Goal: Information Seeking & Learning: Learn about a topic

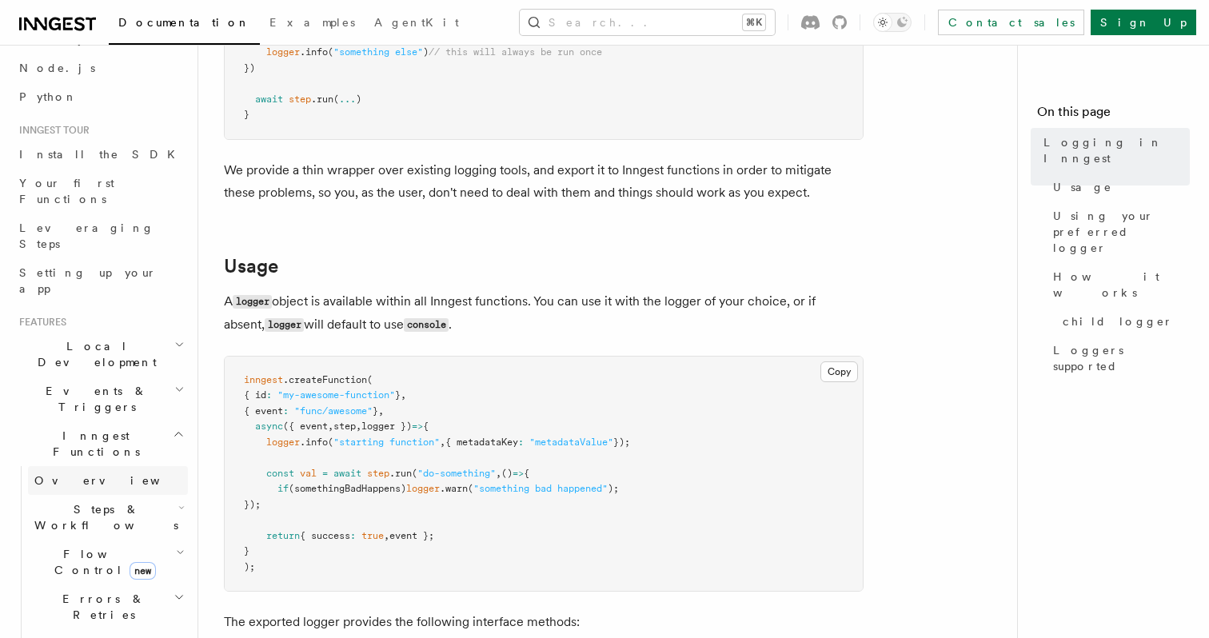
scroll to position [235, 0]
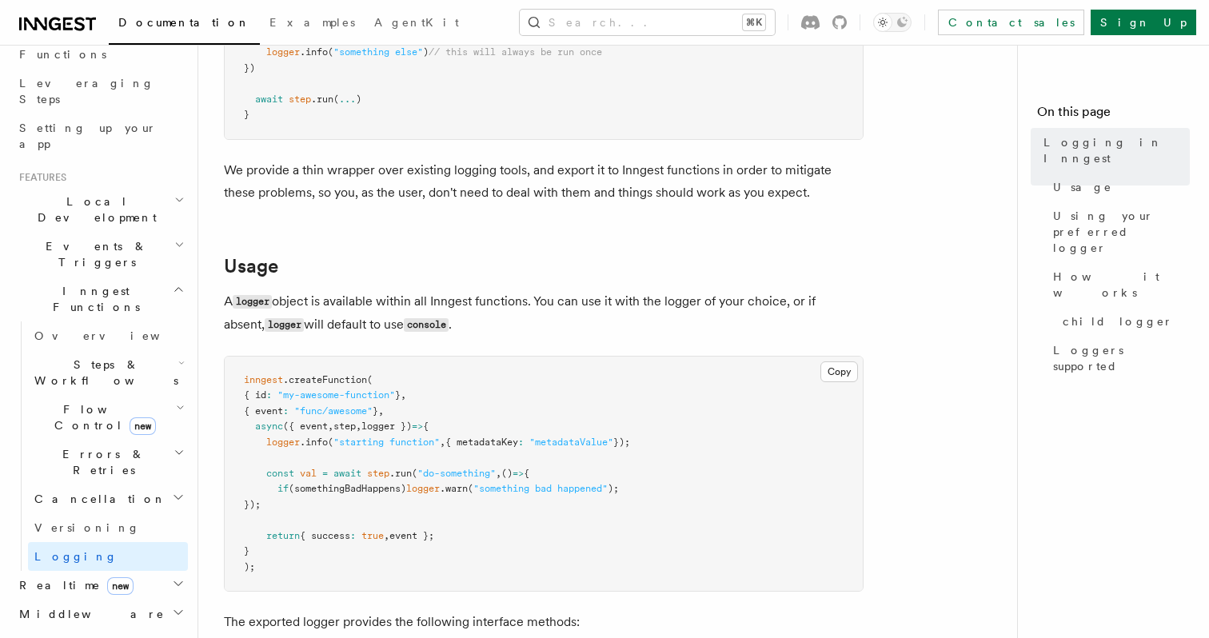
click at [117, 600] on h2 "Middleware" at bounding box center [100, 614] width 175 height 29
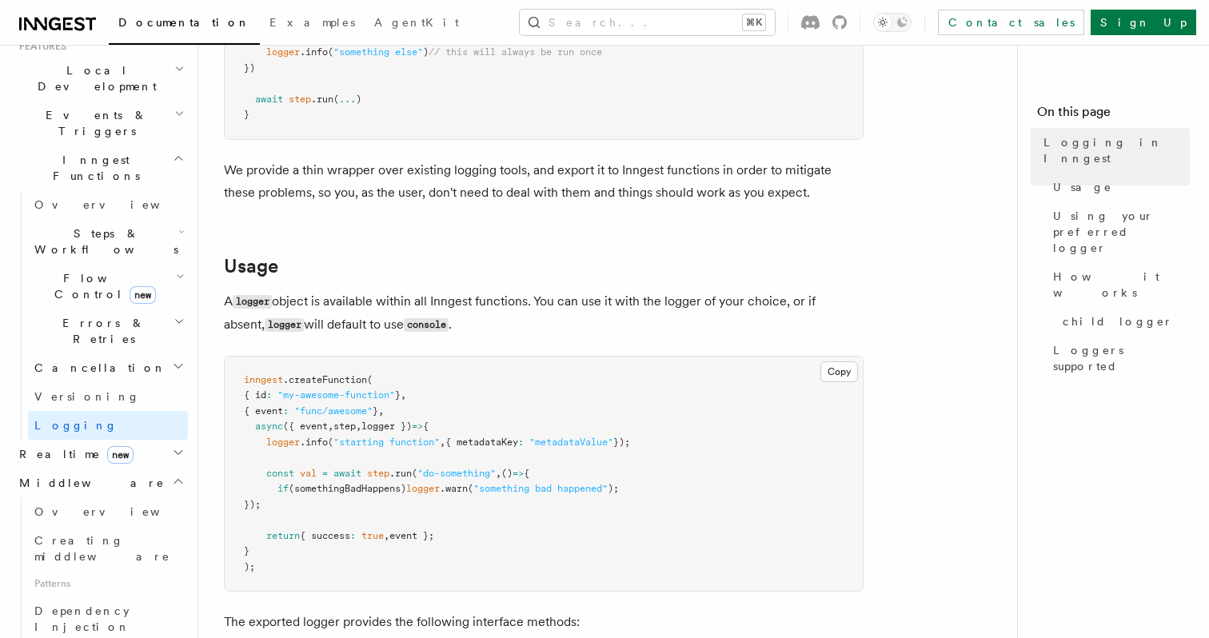
scroll to position [424, 0]
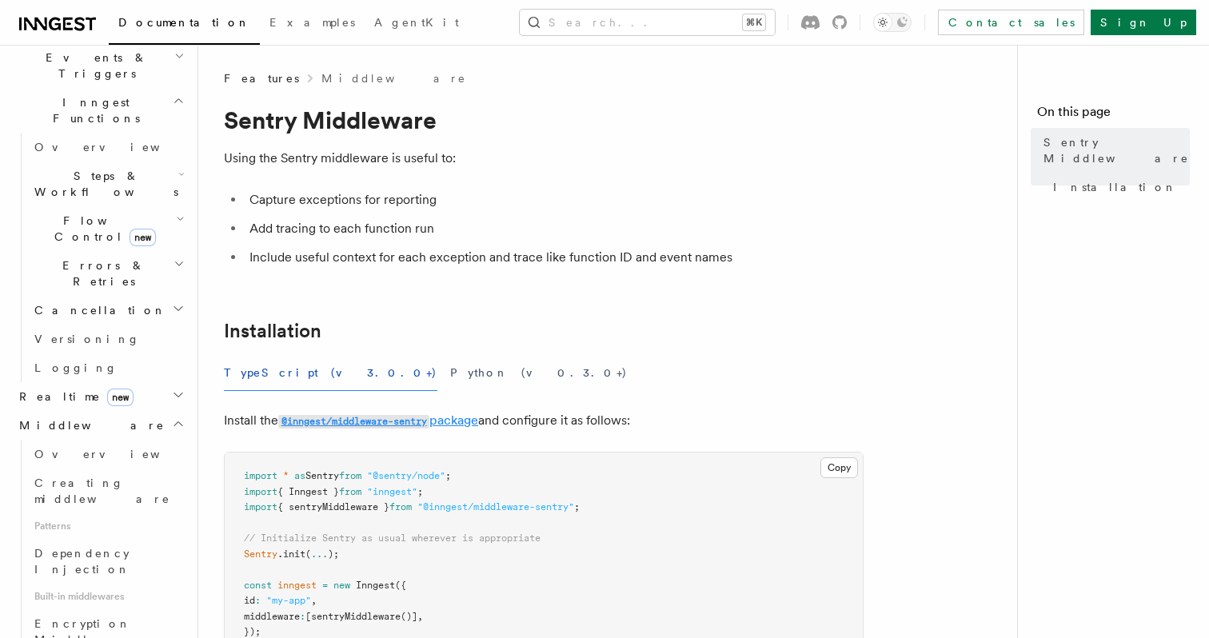
click at [461, 421] on link "@inngest/middleware-sentry package" at bounding box center [378, 420] width 200 height 15
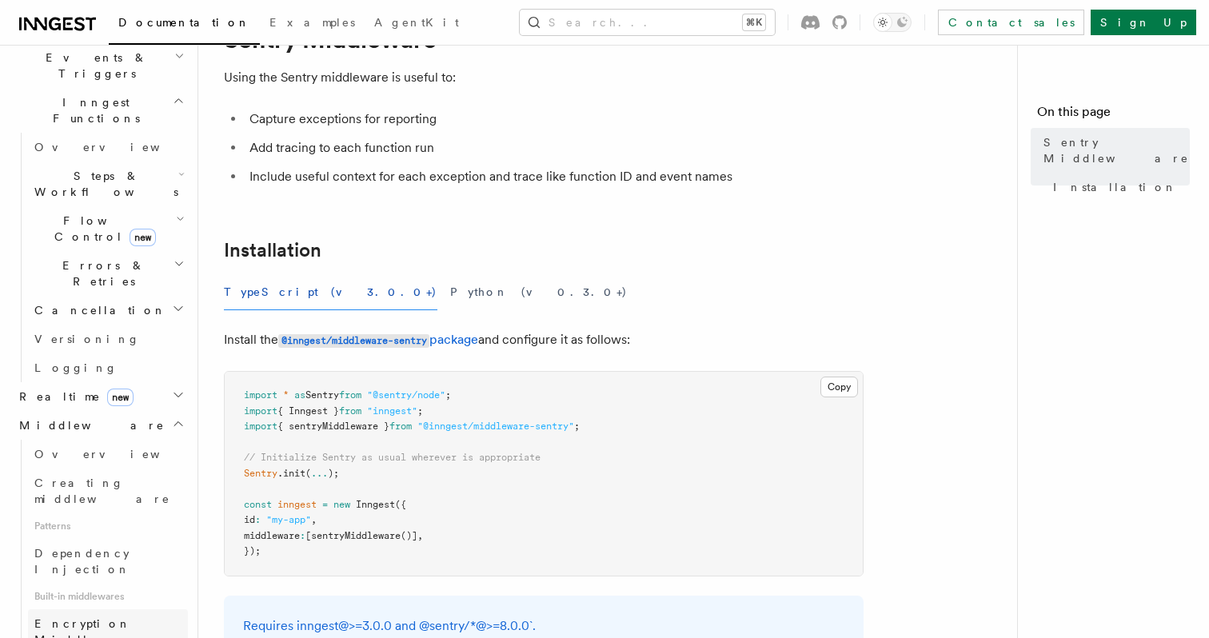
click at [135, 617] on span "Encryption Middleware" at bounding box center [107, 631] width 146 height 29
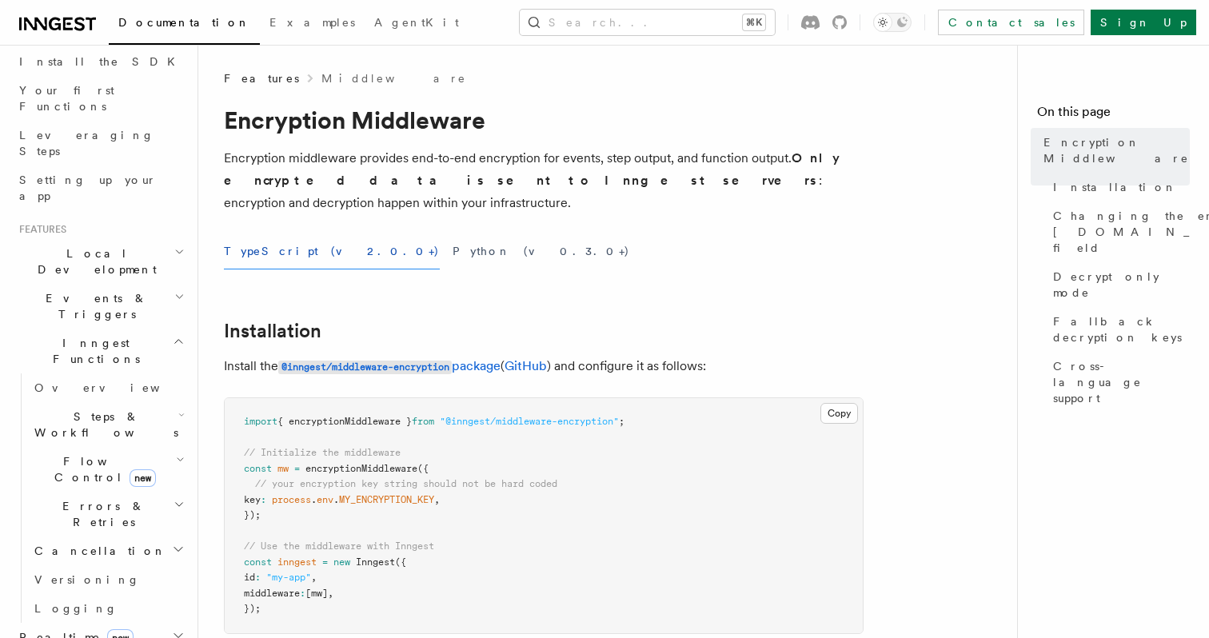
scroll to position [133, 0]
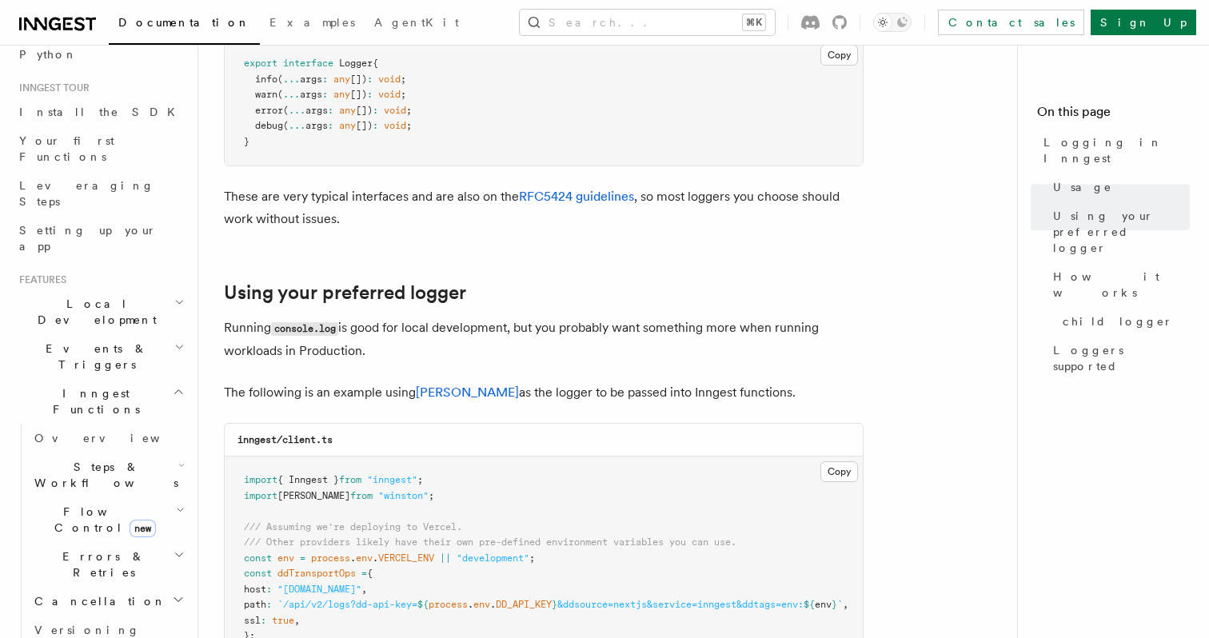
scroll to position [929, 0]
